Goal: Check status: Check status

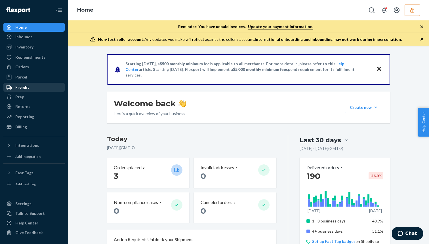
click at [17, 87] on div "Freight" at bounding box center [22, 88] width 14 height 6
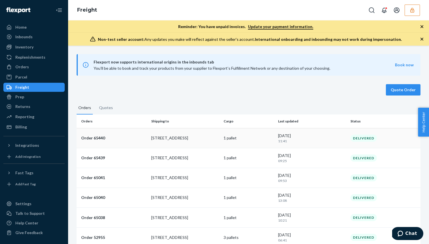
click at [143, 134] on td "Order 65440" at bounding box center [113, 138] width 72 height 20
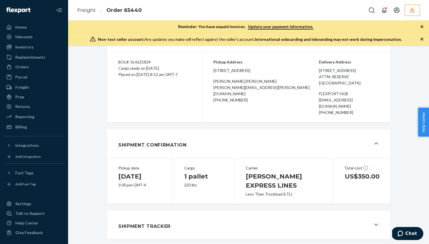
scroll to position [58, 0]
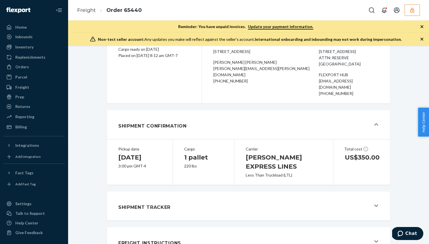
click at [195, 199] on div "Shipment Tracker" at bounding box center [244, 206] width 253 height 15
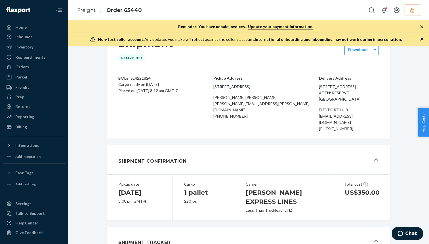
scroll to position [21, 0]
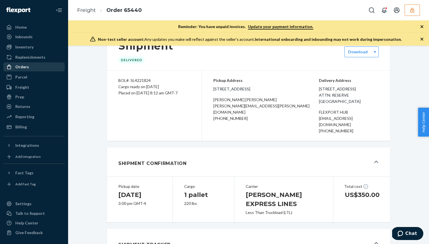
click at [33, 66] on div "Orders" at bounding box center [34, 67] width 60 height 8
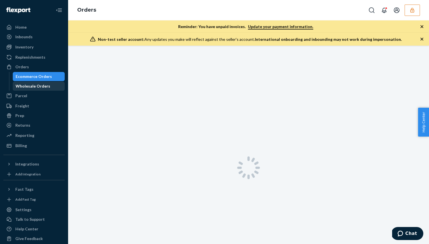
click at [35, 87] on div "Wholesale Orders" at bounding box center [33, 86] width 35 height 6
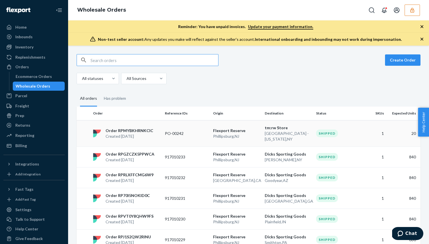
click at [208, 139] on td "PO-00242" at bounding box center [187, 133] width 48 height 26
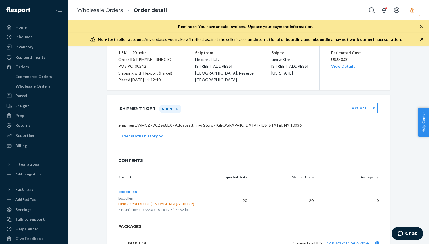
scroll to position [89, 0]
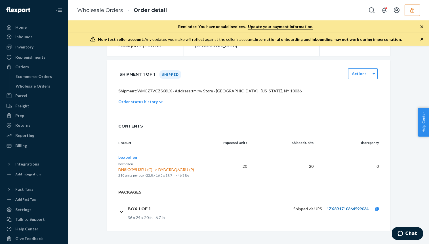
click at [340, 208] on link "1ZX8R1710364599034" at bounding box center [348, 209] width 42 height 5
